Goal: Information Seeking & Learning: Learn about a topic

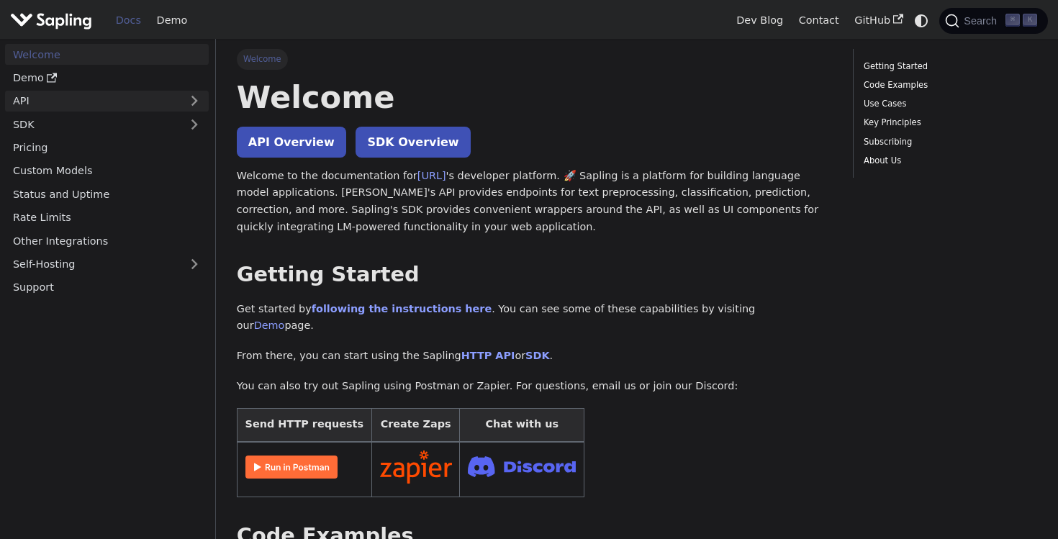
click at [130, 99] on link "API" at bounding box center [92, 101] width 175 height 21
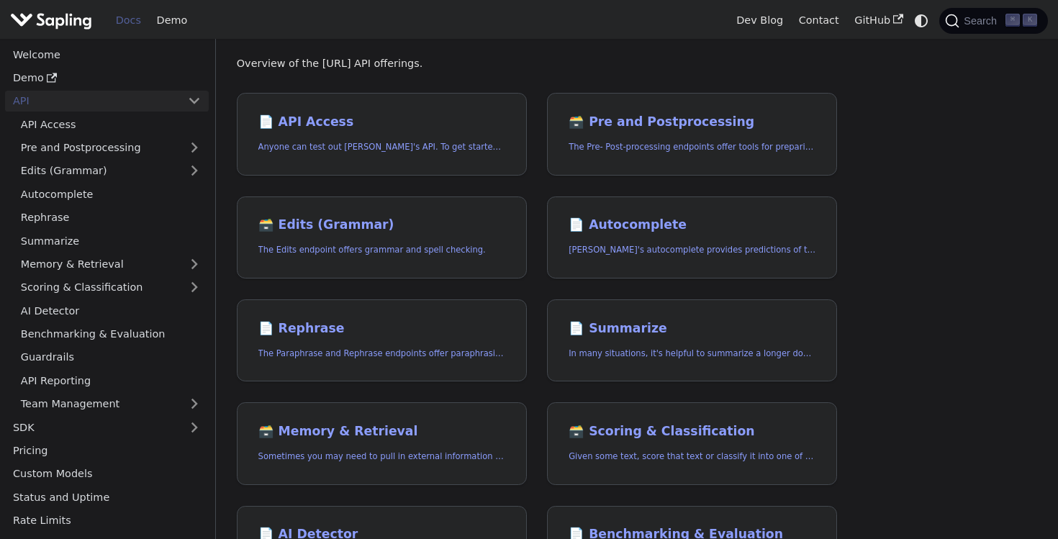
scroll to position [77, 0]
click at [327, 117] on h2 "📄️ API Access" at bounding box center [381, 123] width 247 height 16
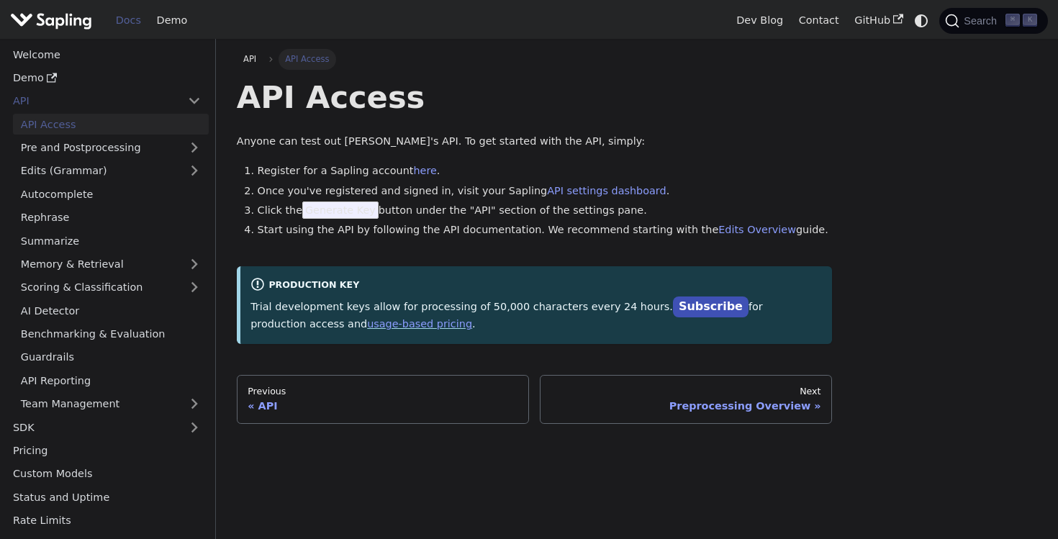
scroll to position [77, 0]
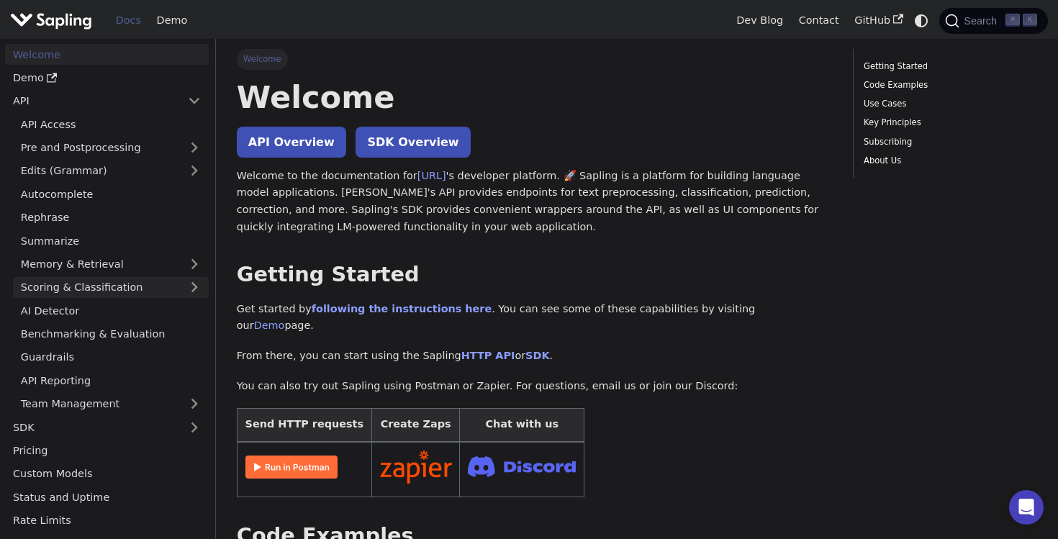
scroll to position [67, 0]
